Goal: Task Accomplishment & Management: Manage account settings

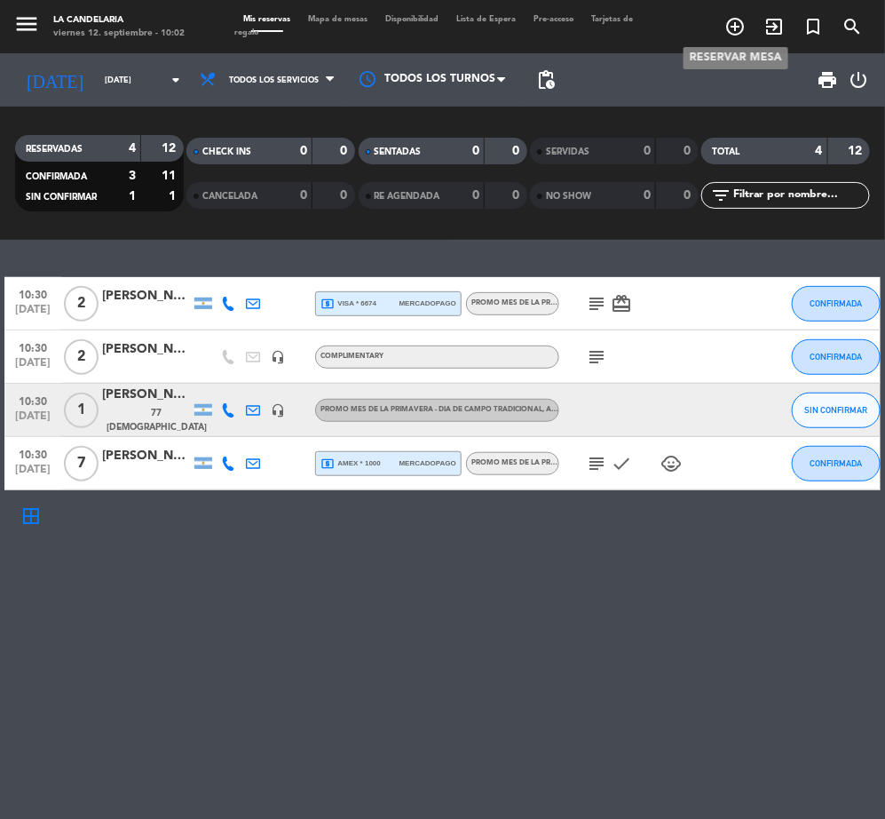
click at [734, 24] on icon "add_circle_outline" at bounding box center [735, 26] width 21 height 21
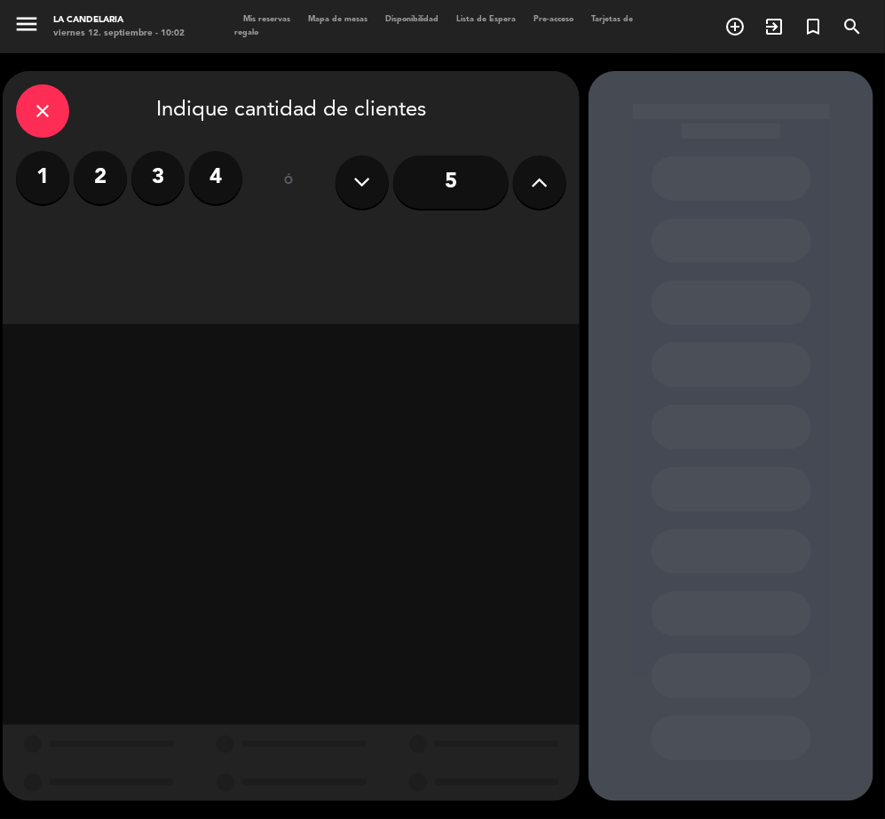
click at [237, 185] on label "4" at bounding box center [215, 177] width 53 height 53
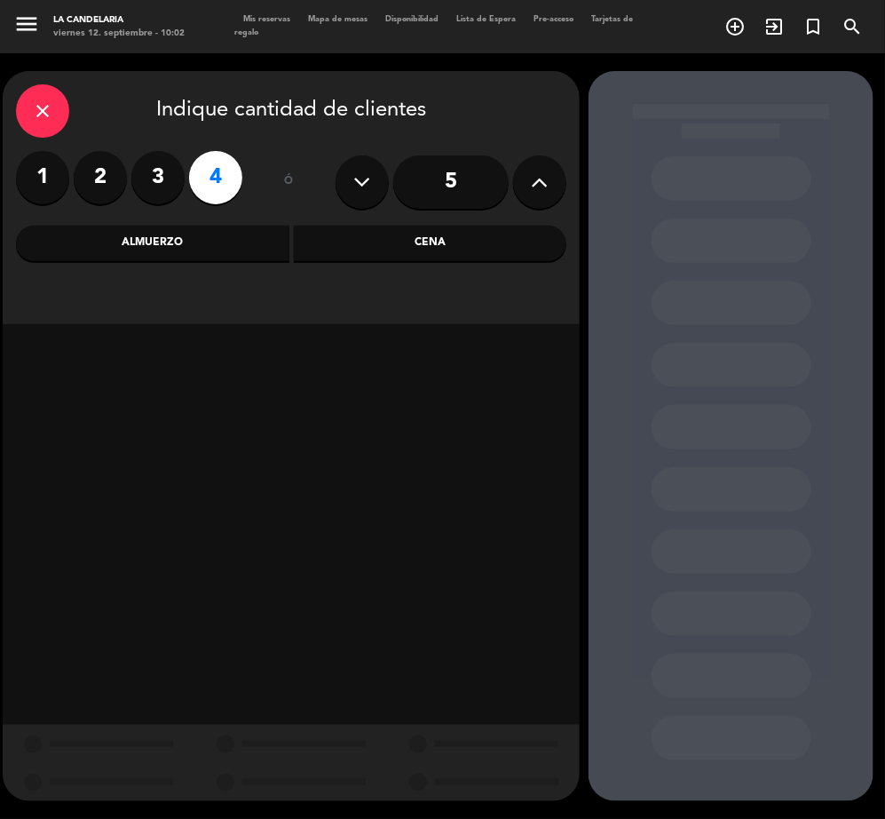
click at [226, 242] on div "Almuerzo" at bounding box center [153, 244] width 274 height 36
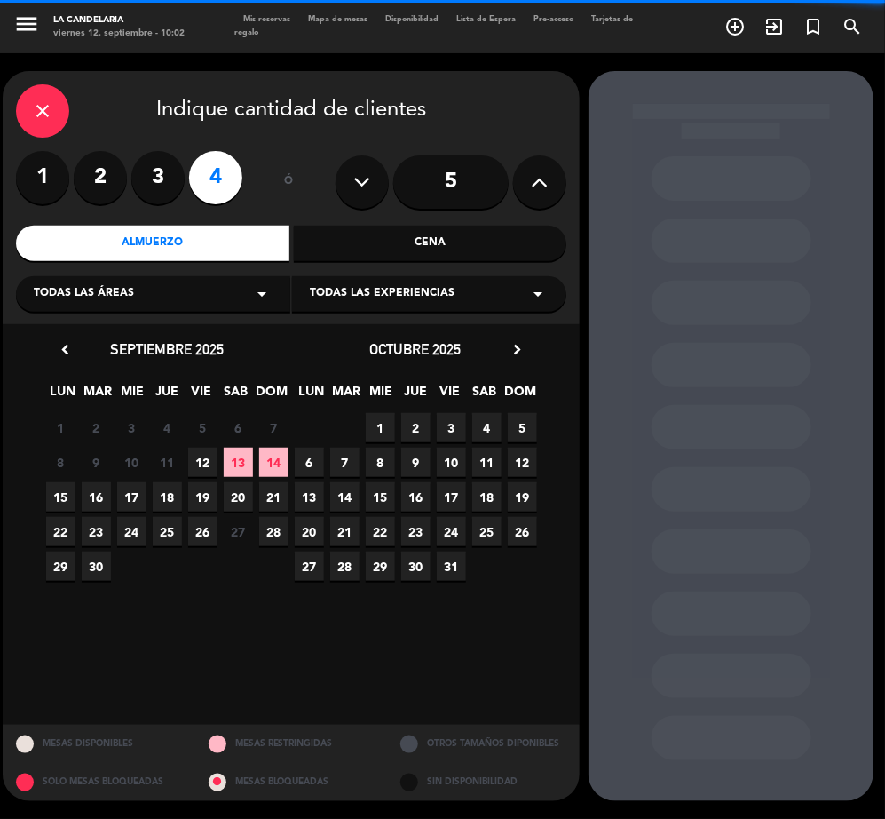
click at [258, 296] on icon "arrow_drop_down" at bounding box center [261, 293] width 21 height 21
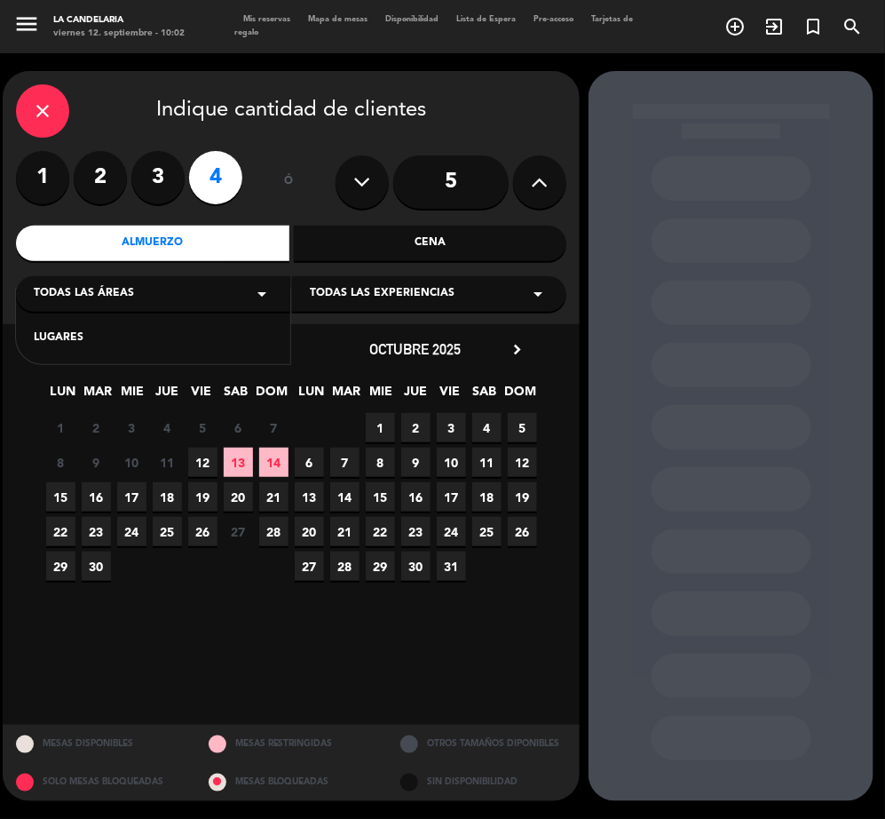
click at [258, 296] on icon "arrow_drop_down" at bounding box center [261, 293] width 21 height 21
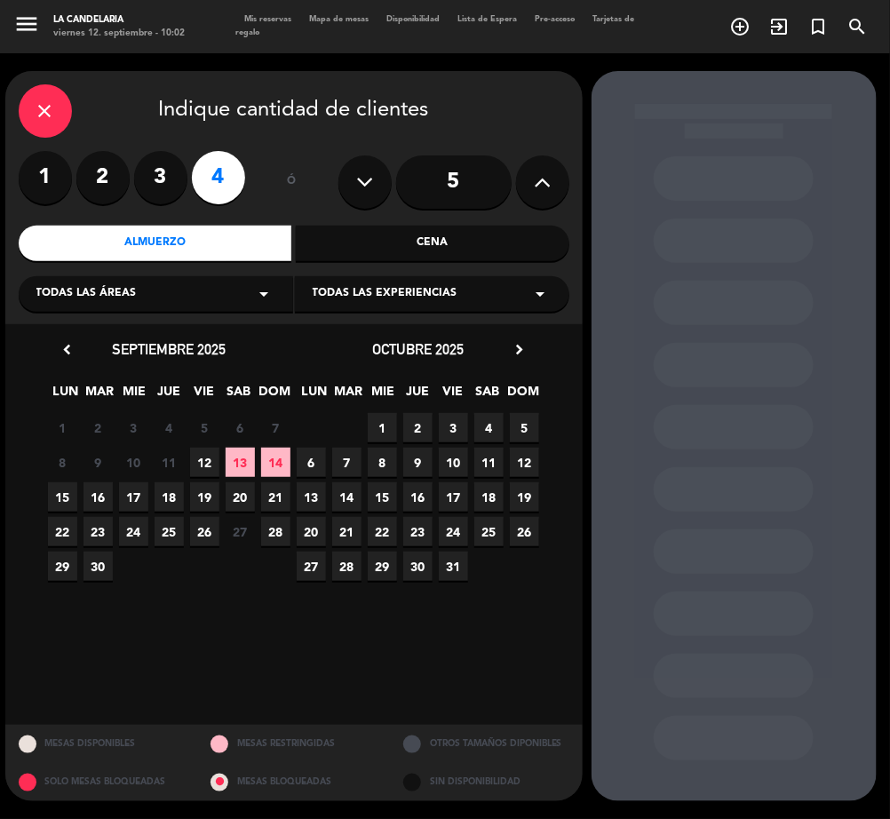
click at [264, 455] on span "14" at bounding box center [275, 462] width 29 height 29
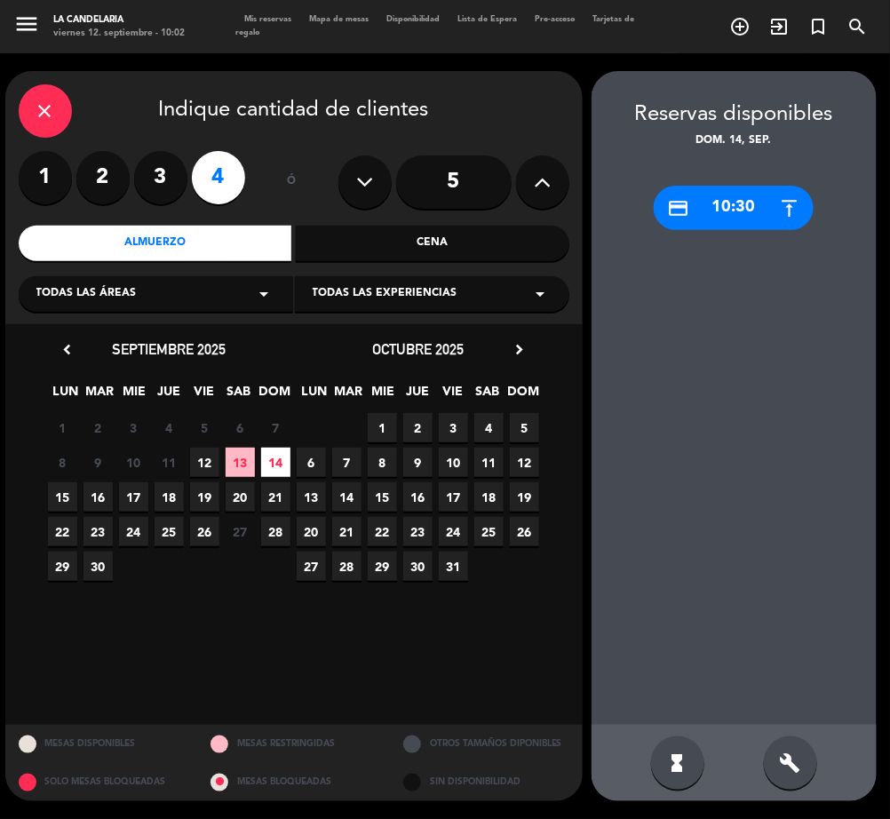
click at [73, 109] on div "close Indique cantidad de clientes" at bounding box center [294, 110] width 551 height 53
click at [62, 113] on div "close" at bounding box center [45, 110] width 53 height 53
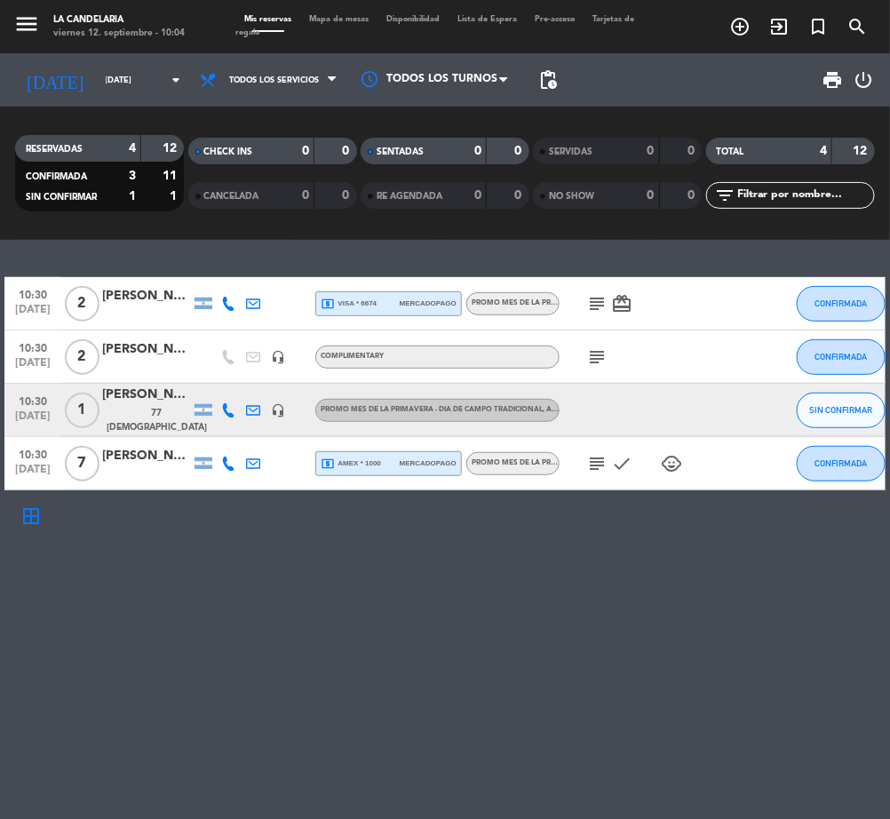
click at [131, 405] on div "[PERSON_NAME]" at bounding box center [146, 395] width 89 height 20
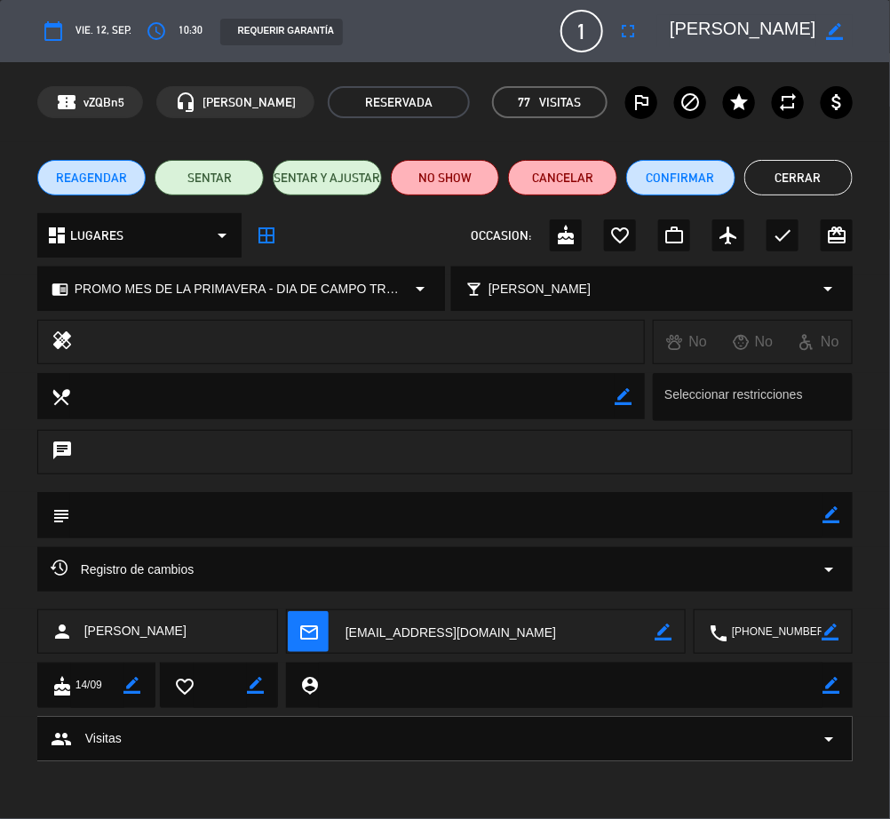
click at [828, 509] on icon "border_color" at bounding box center [830, 514] width 17 height 17
click at [527, 508] on textarea at bounding box center [446, 514] width 753 height 45
paste textarea "B 0003-00003588"
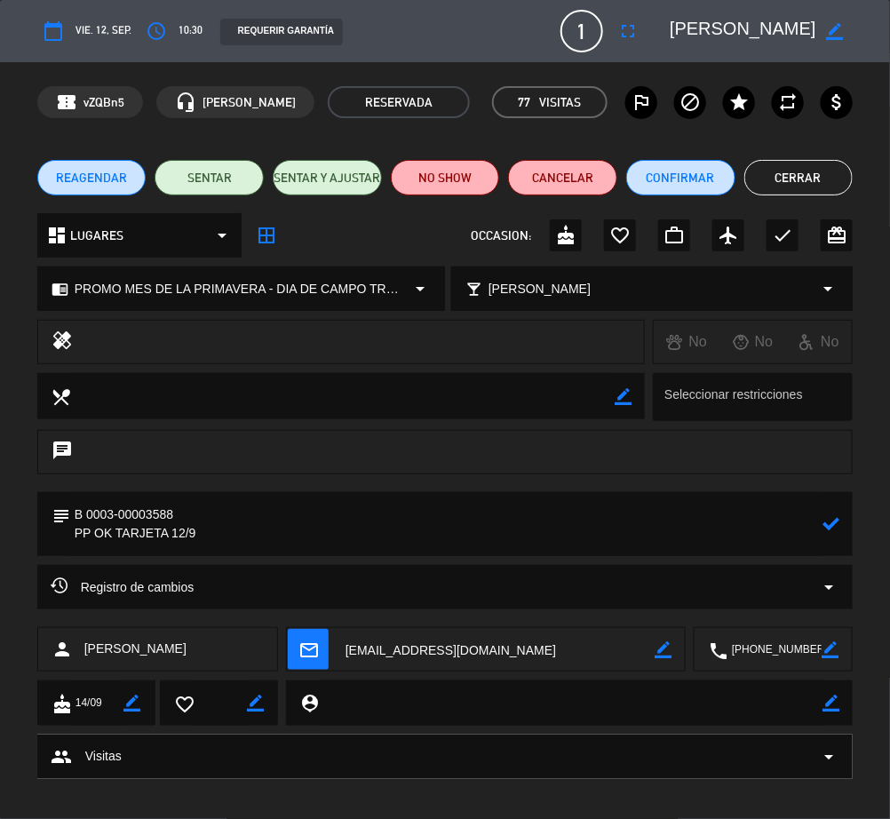
type textarea "B 0003-00003588 PP OK TARJETA 12/9"
click at [832, 533] on div at bounding box center [830, 524] width 17 height 64
click at [835, 525] on icon at bounding box center [830, 523] width 17 height 17
click at [690, 158] on div "REAGENDAR SENTAR SENTAR Y AJUSTAR NO SHOW Cancelar Confirmar Cerrar" at bounding box center [445, 177] width 890 height 71
click at [690, 164] on button "Confirmar" at bounding box center [680, 178] width 109 height 36
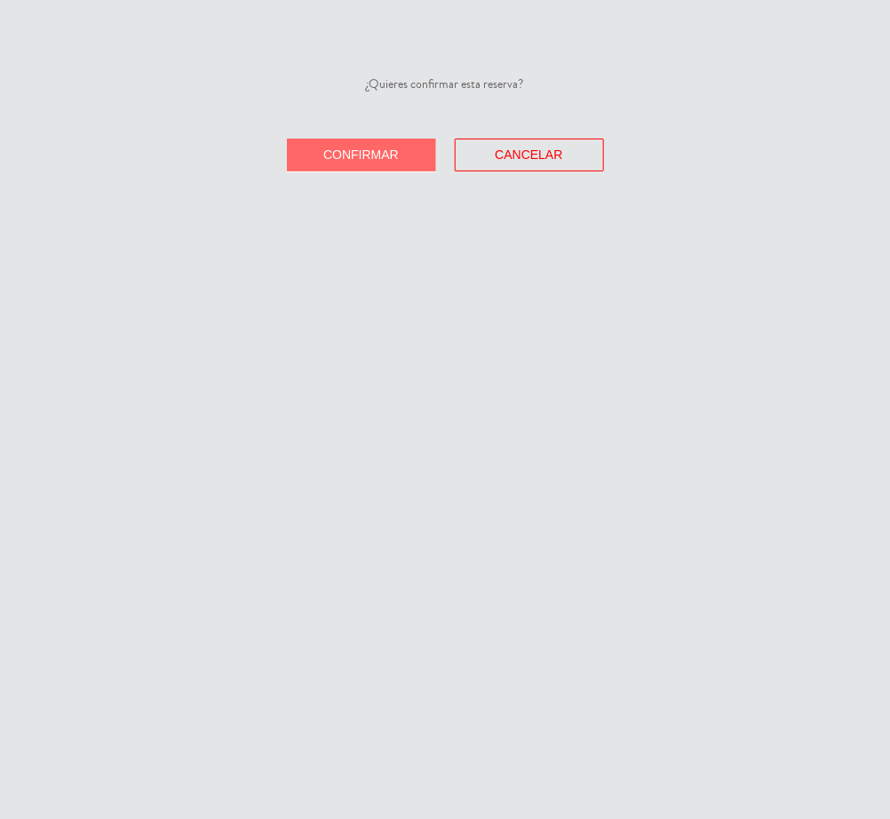
click at [385, 154] on span "Confirmar" at bounding box center [360, 154] width 75 height 14
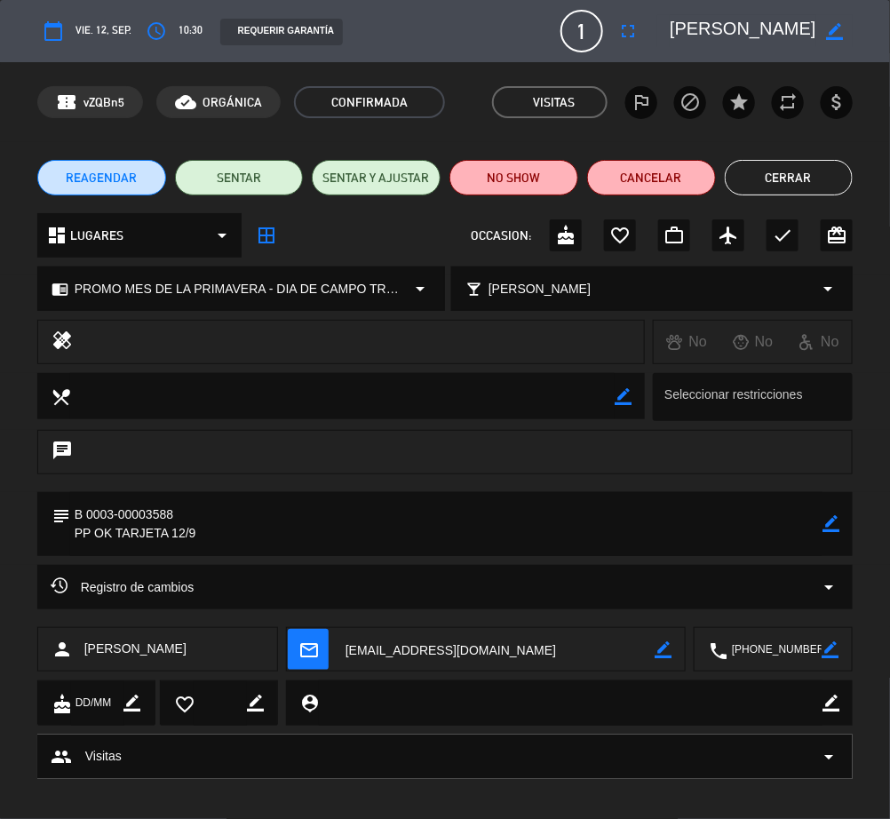
click at [814, 175] on button "Cerrar" at bounding box center [789, 178] width 129 height 36
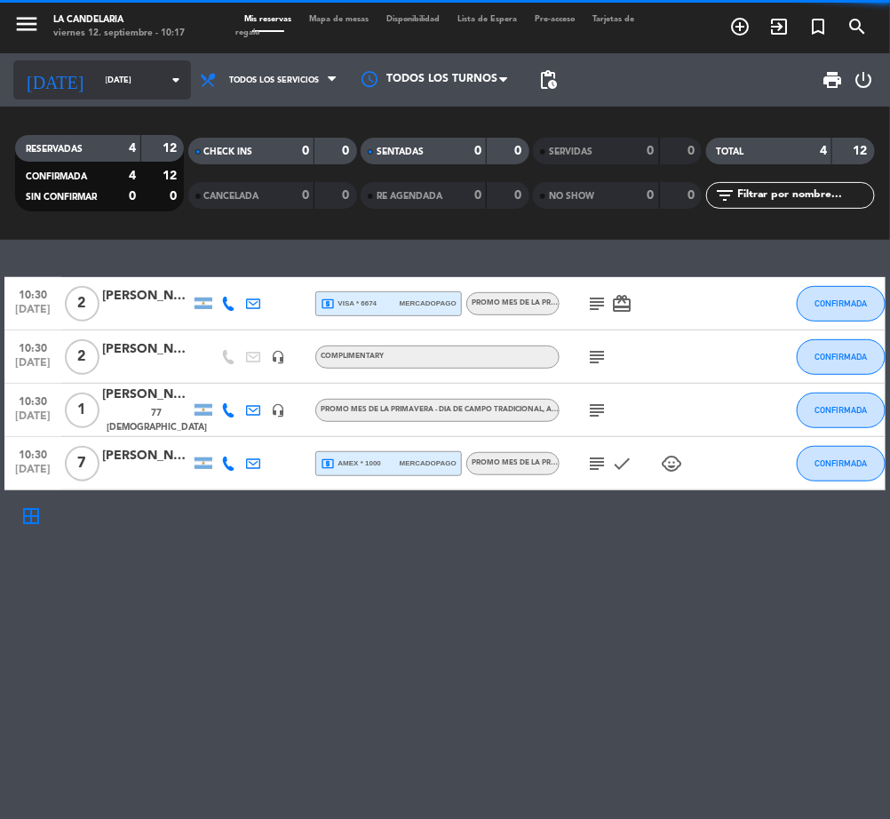
click at [97, 71] on input "[DATE]" at bounding box center [154, 81] width 115 height 28
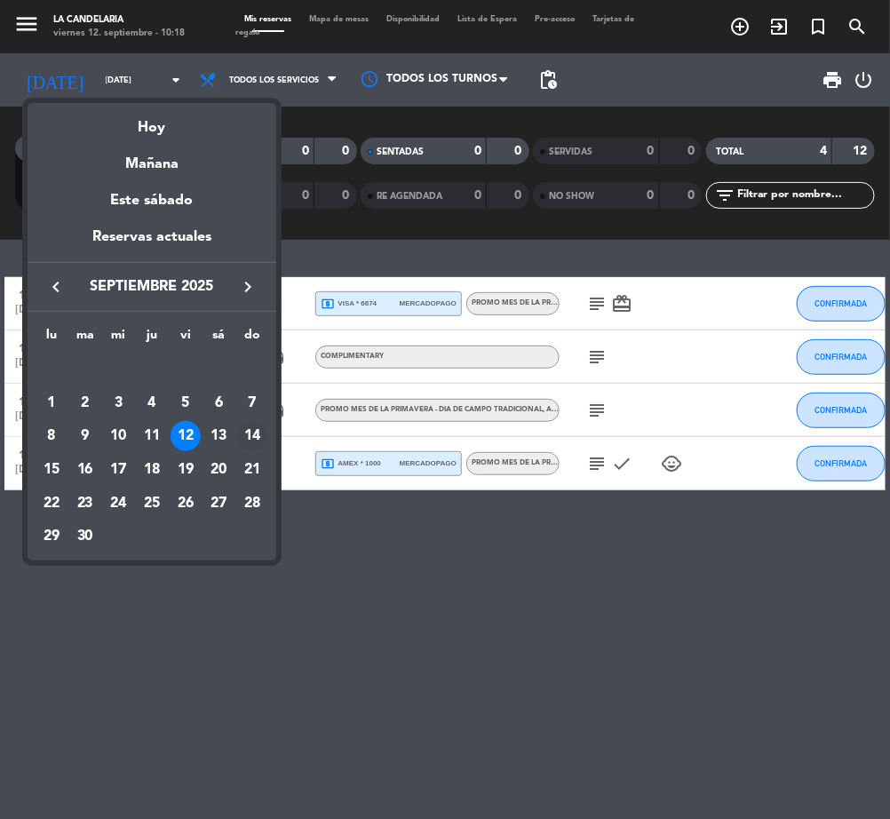
click at [250, 428] on div "14" at bounding box center [252, 436] width 30 height 30
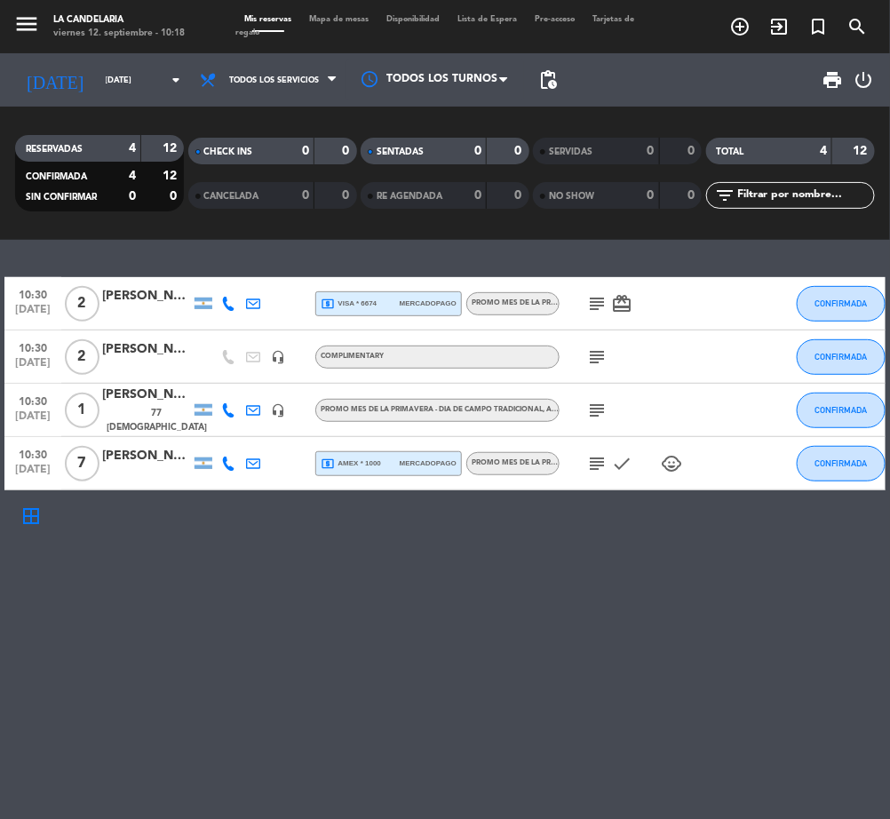
type input "[DATE]"
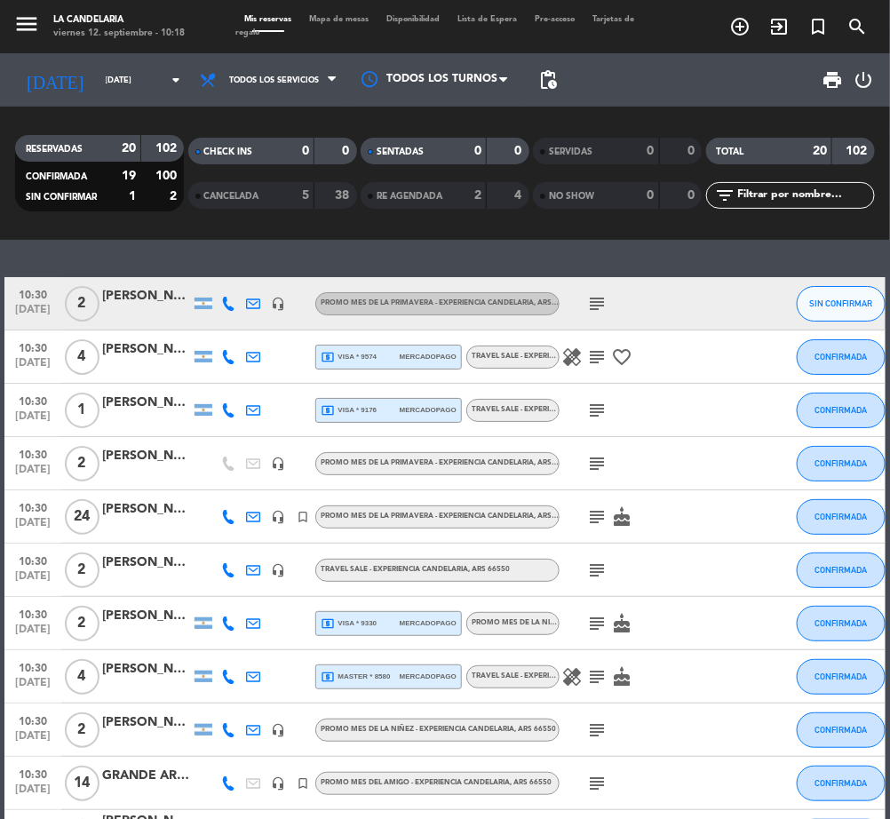
click at [152, 297] on div "[PERSON_NAME]" at bounding box center [146, 296] width 89 height 20
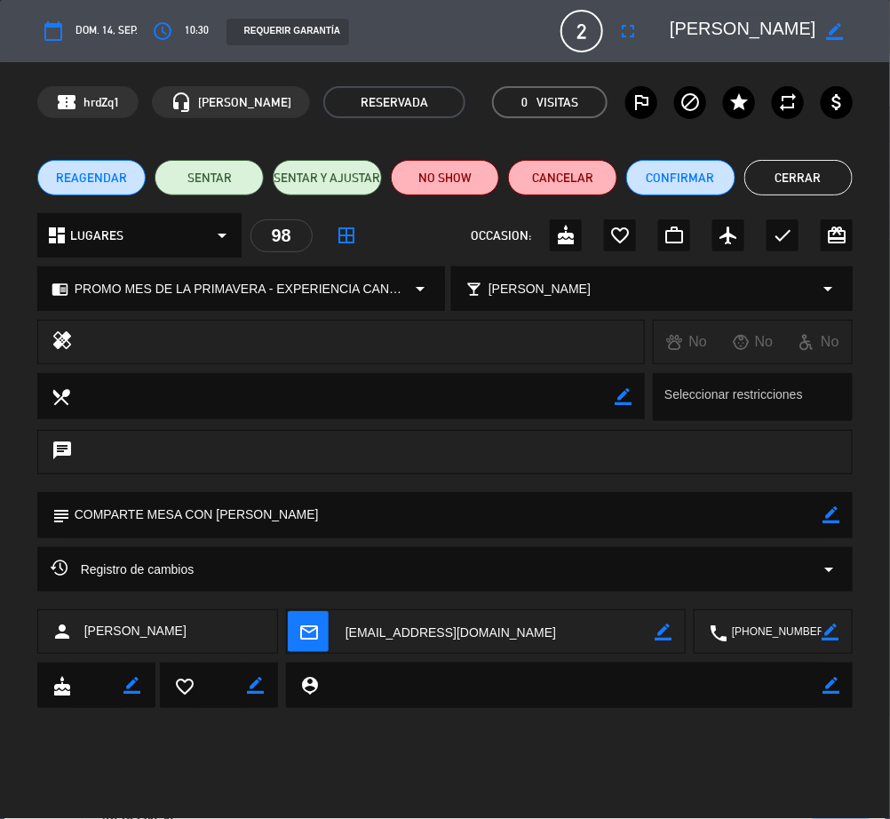
click at [826, 517] on icon "border_color" at bounding box center [830, 514] width 17 height 17
click at [76, 507] on textarea at bounding box center [446, 514] width 753 height 45
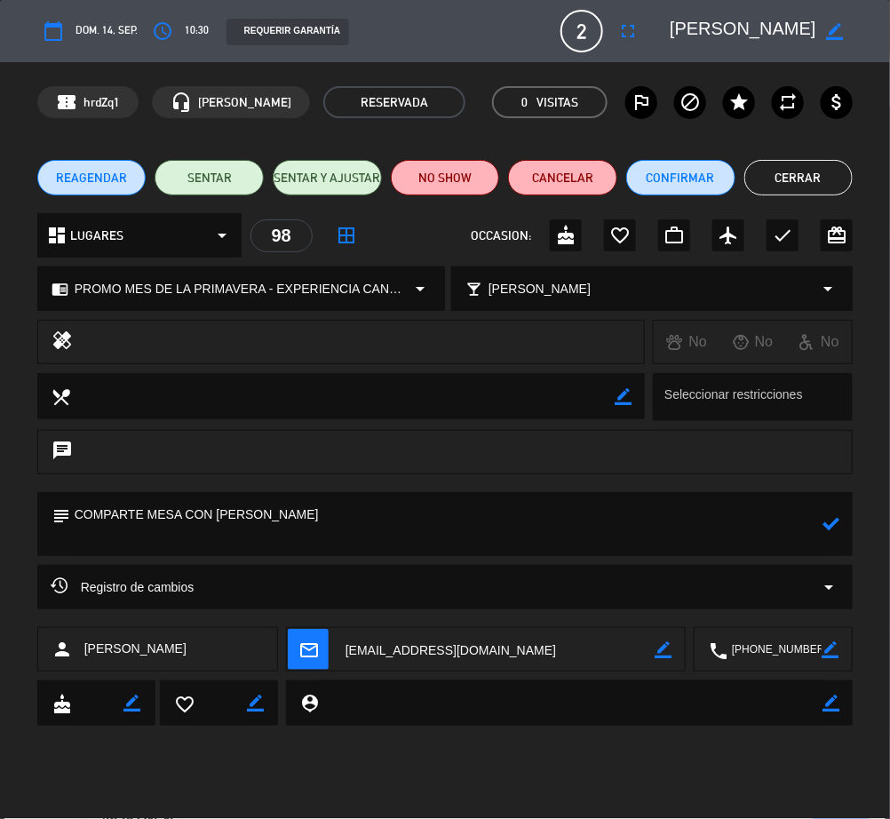
click at [118, 513] on textarea at bounding box center [446, 524] width 753 height 64
paste textarea "B 0003-00003589"
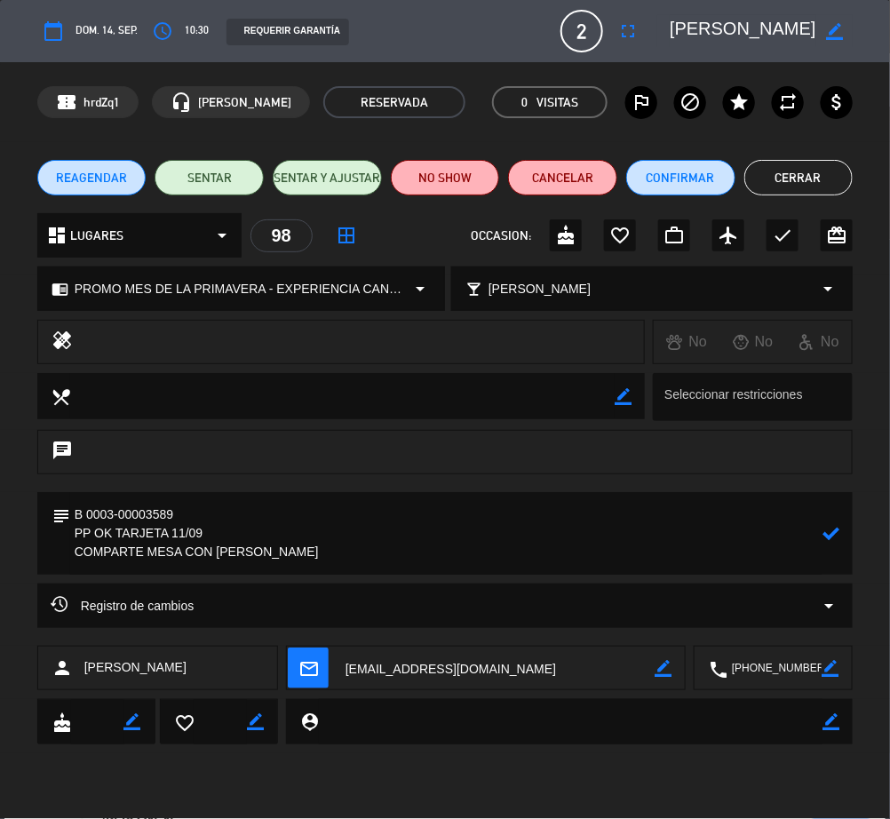
type textarea "B 0003-00003589 PP OK TARJETA 11/09 COMPARTE MESA CON [PERSON_NAME]"
click at [836, 533] on icon at bounding box center [830, 533] width 17 height 17
click at [710, 173] on button "Confirmar" at bounding box center [680, 178] width 109 height 36
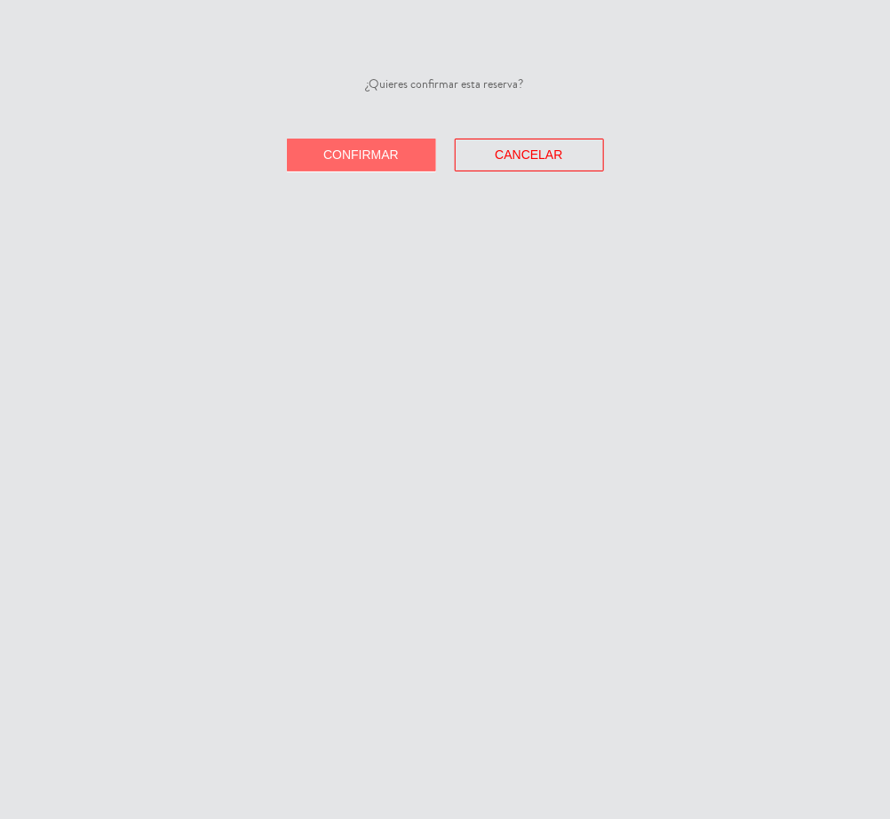
click at [383, 161] on button "Confirmar" at bounding box center [361, 155] width 149 height 33
